Goal: Transaction & Acquisition: Book appointment/travel/reservation

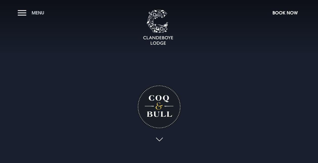
click at [23, 13] on button "Menu" at bounding box center [32, 12] width 29 height 11
click at [279, 12] on button "Book Now" at bounding box center [285, 12] width 30 height 11
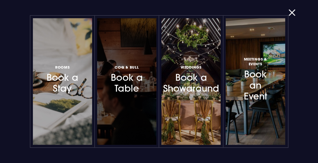
click at [123, 94] on div at bounding box center [126, 81] width 59 height 127
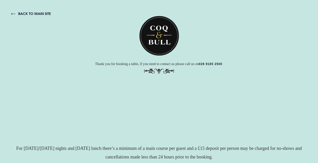
scroll to position [101, 0]
